Goal: Task Accomplishment & Management: Manage account settings

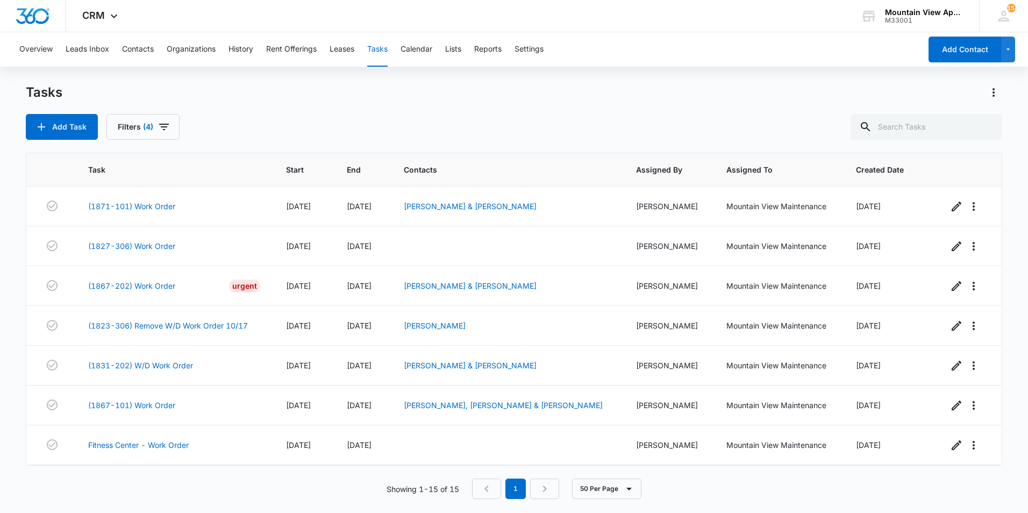
drag, startPoint x: 12, startPoint y: 368, endPoint x: 21, endPoint y: 367, distance: 9.7
click at [12, 367] on main "Tasks Add Task Filters (4) Task Start End Contacts Assigned By Assigned To Crea…" at bounding box center [514, 298] width 1028 height 428
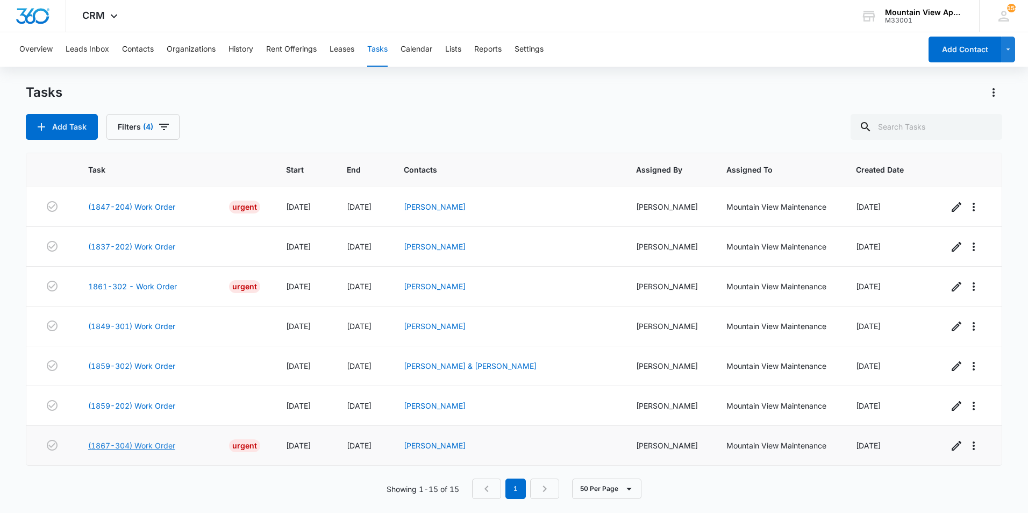
click at [148, 445] on link "(1867-304) Work Order" at bounding box center [131, 445] width 87 height 11
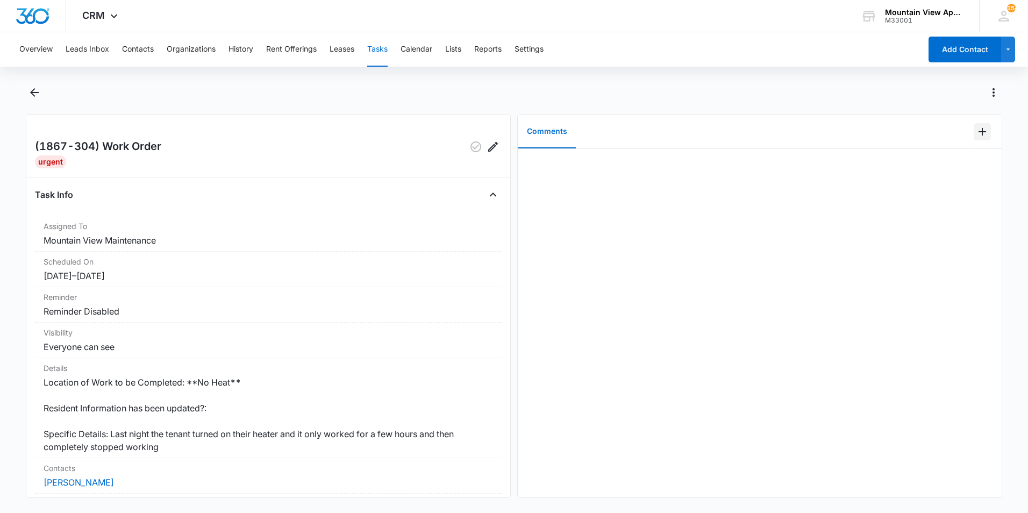
click at [978, 132] on icon "Add Comment" at bounding box center [982, 132] width 8 height 8
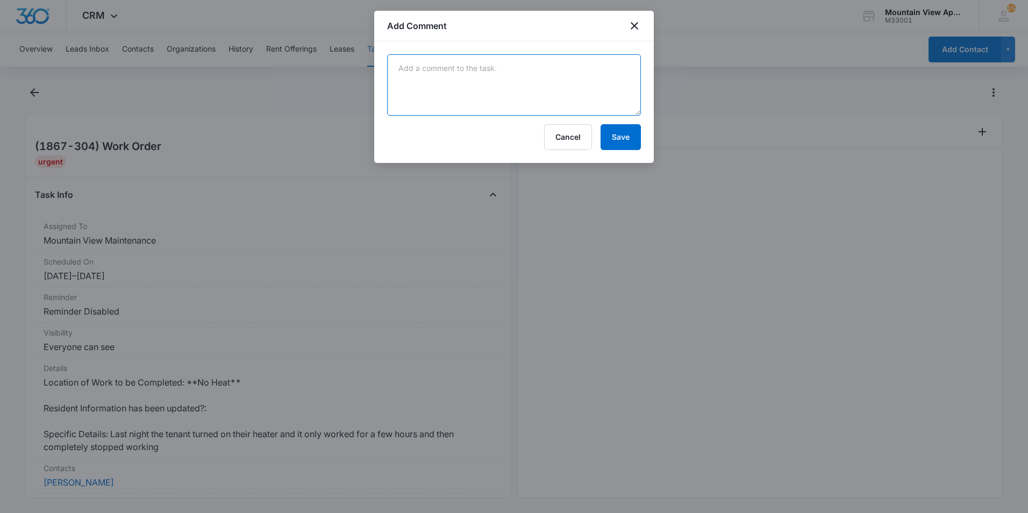
click at [609, 82] on textarea at bounding box center [514, 84] width 254 height 61
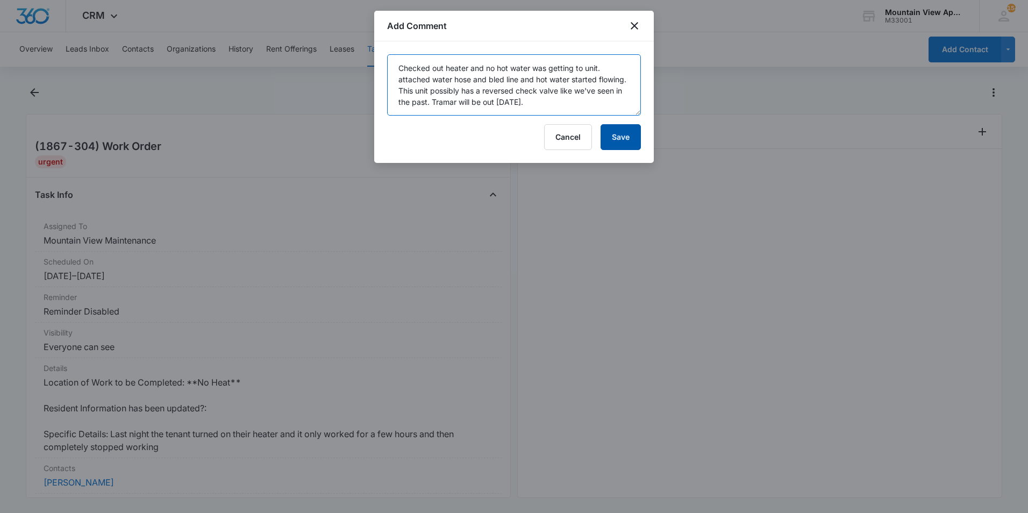
type textarea "Checked out heater and no hot water was getting to unit. attached water hose an…"
click at [619, 138] on button "Save" at bounding box center [620, 137] width 40 height 26
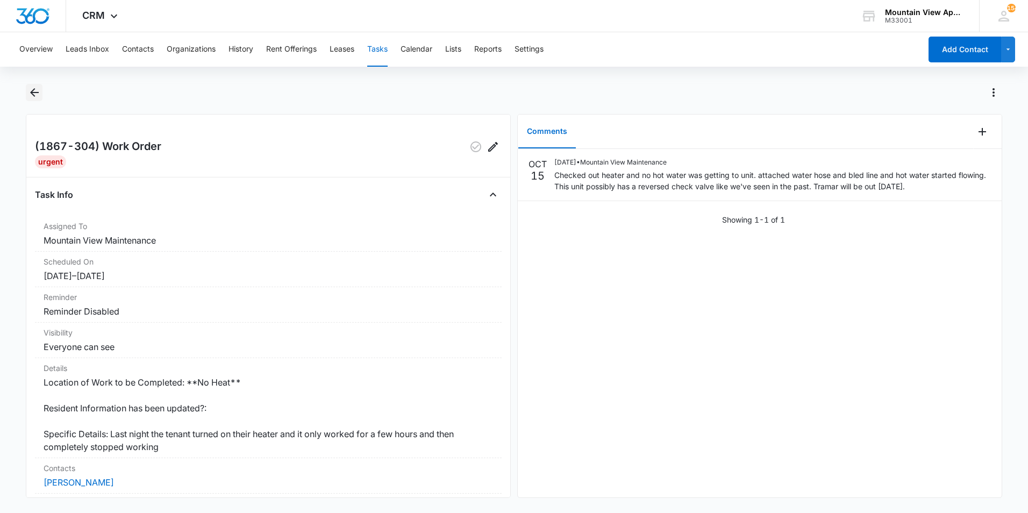
click at [31, 94] on icon "Back" at bounding box center [34, 92] width 9 height 9
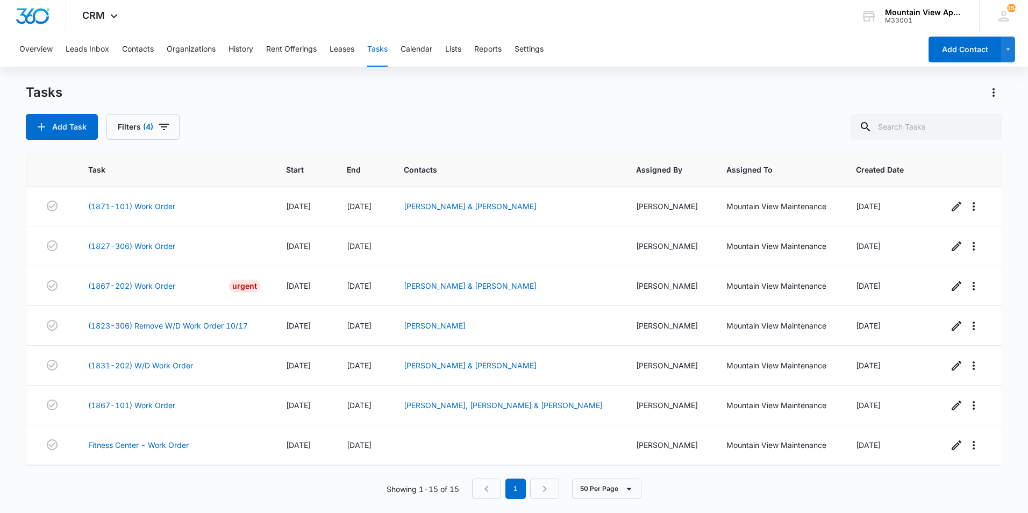
scroll to position [318, 0]
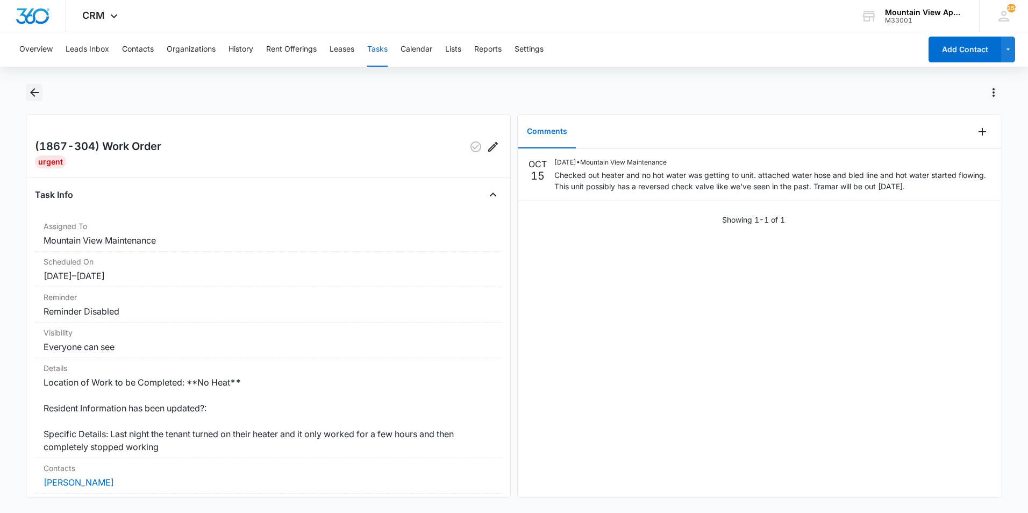
click at [35, 94] on icon "Back" at bounding box center [34, 92] width 13 height 13
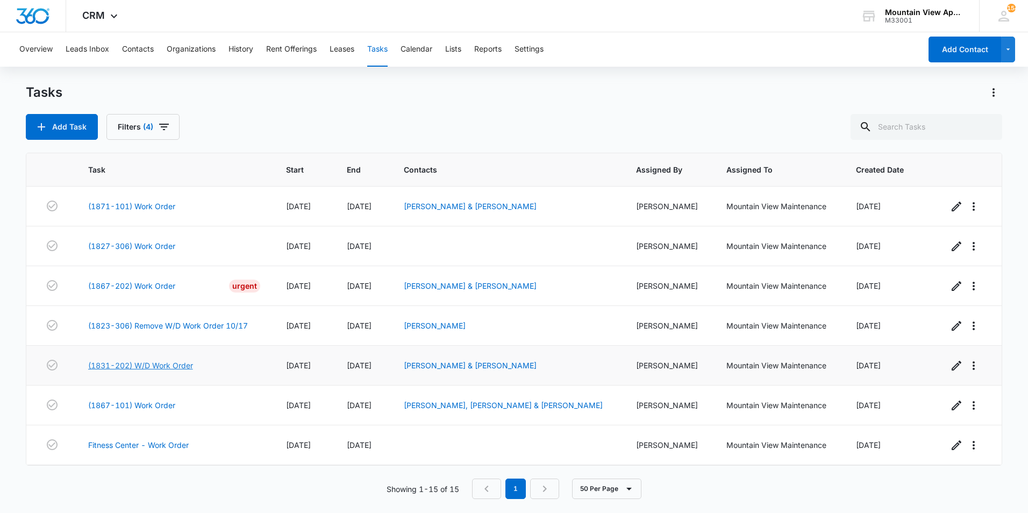
click at [156, 365] on link "(1831-202) W/D Work Order" at bounding box center [140, 365] width 105 height 11
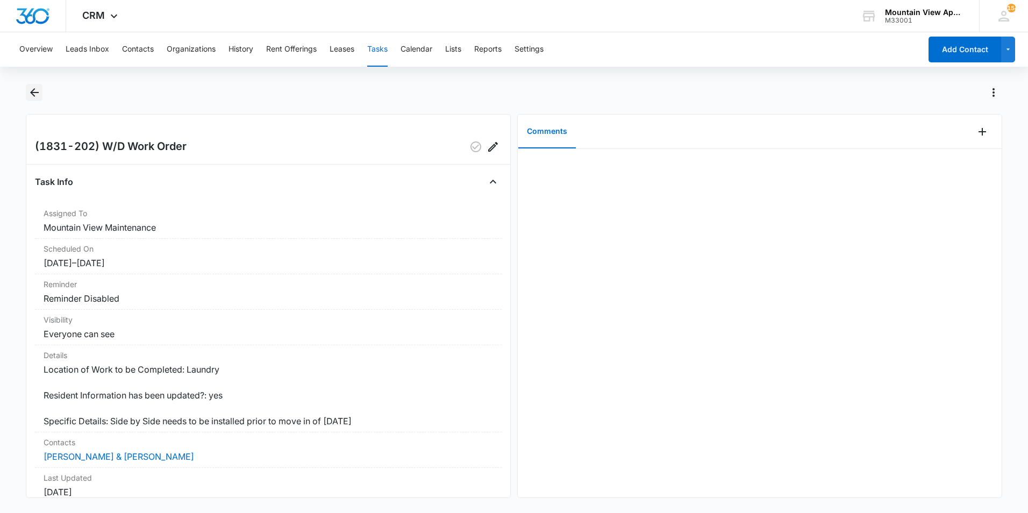
click at [33, 95] on icon "Back" at bounding box center [34, 92] width 13 height 13
